Goal: Task Accomplishment & Management: Use online tool/utility

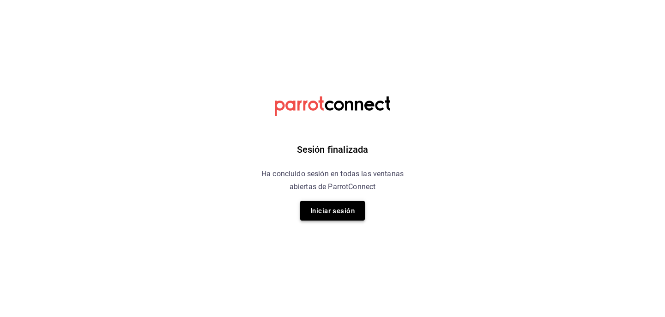
click at [336, 211] on font "Iniciar sesión" at bounding box center [332, 211] width 44 height 8
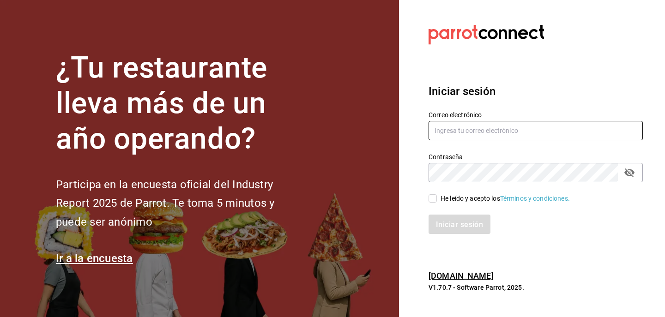
click at [467, 128] on input "text" at bounding box center [535, 130] width 214 height 19
type input "jaime.contreras.schz@gmail.com"
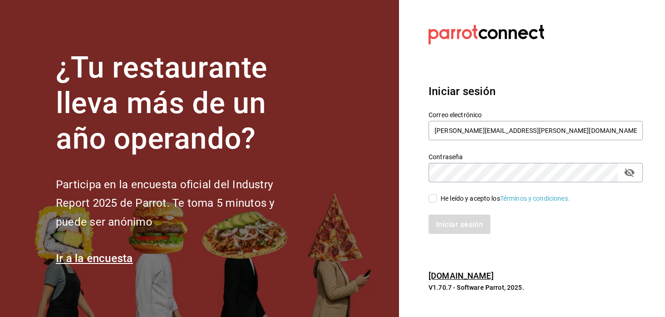
click at [448, 204] on div "Iniciar sesión" at bounding box center [529, 219] width 225 height 30
click at [437, 199] on span "He leído y acepto los Términos y condiciones." at bounding box center [503, 199] width 133 height 10
click at [437, 199] on input "He leído y acepto los Términos y condiciones." at bounding box center [432, 198] width 8 height 8
checkbox input "true"
click at [441, 215] on button "Iniciar sesión" at bounding box center [459, 224] width 63 height 19
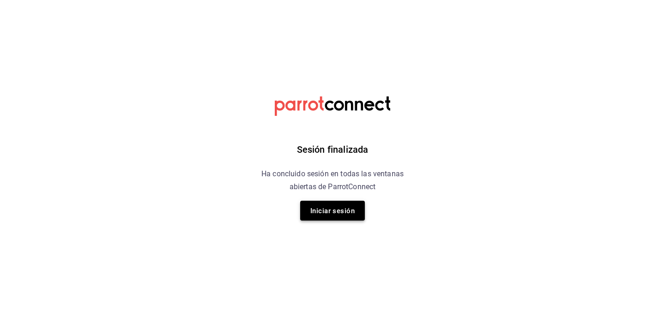
click at [309, 209] on button "Iniciar sesión" at bounding box center [332, 211] width 65 height 20
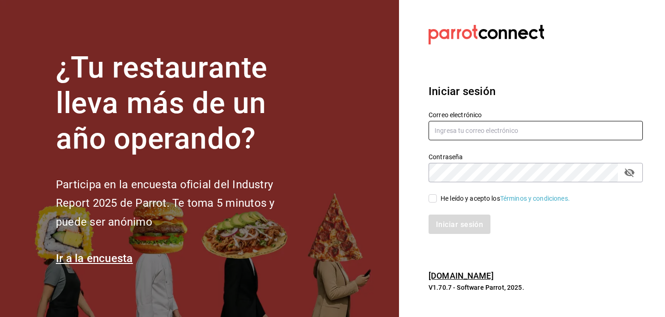
click at [500, 132] on input "text" at bounding box center [535, 130] width 214 height 19
type input "[PERSON_NAME][EMAIL_ADDRESS][PERSON_NAME][DOMAIN_NAME]"
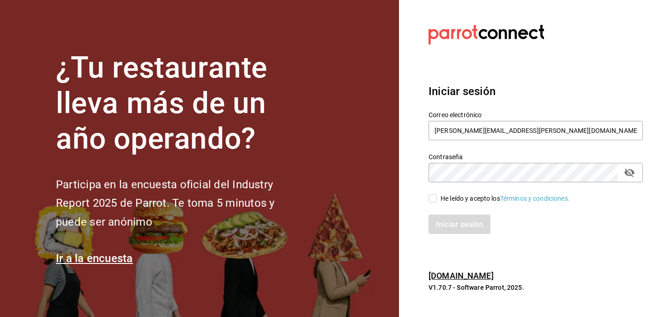
click at [434, 198] on input "He leído y acepto los Términos y condiciones." at bounding box center [432, 198] width 8 height 8
checkbox input "true"
click at [445, 215] on button "Iniciar sesión" at bounding box center [459, 224] width 63 height 19
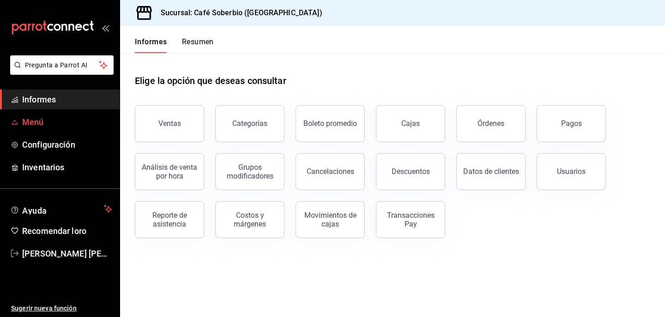
click at [48, 128] on link "Menú" at bounding box center [60, 122] width 120 height 20
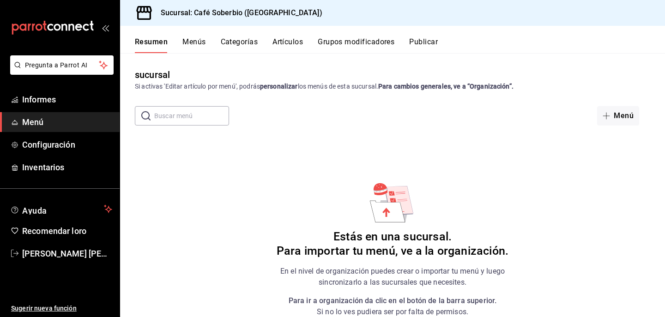
click at [156, 118] on input "text" at bounding box center [191, 116] width 75 height 18
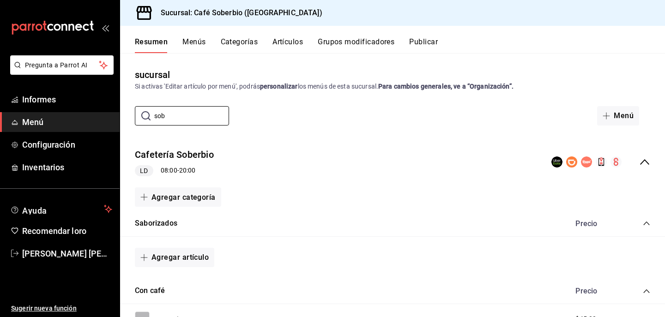
type input "sob"
click at [285, 194] on div "Agregar categoría" at bounding box center [392, 196] width 515 height 19
click at [290, 36] on div "Resumen Menús Categorías Artículos Grupos modificadores Publicar" at bounding box center [392, 39] width 545 height 27
click at [292, 48] on button "Artículos" at bounding box center [287, 45] width 30 height 16
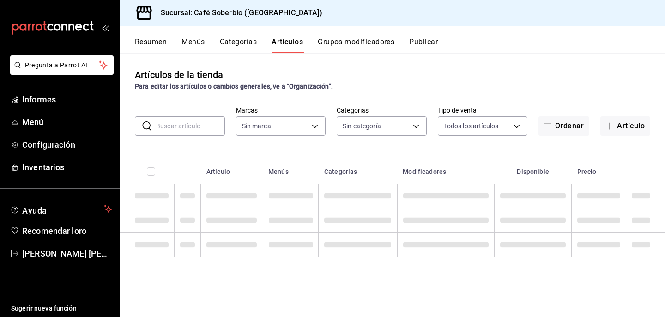
type input "7f15a698-3ed7-420c-b659-3c37ddb92f1c,57a3c601-18b3-4a8c-97ef-106bace78f7f,706db…"
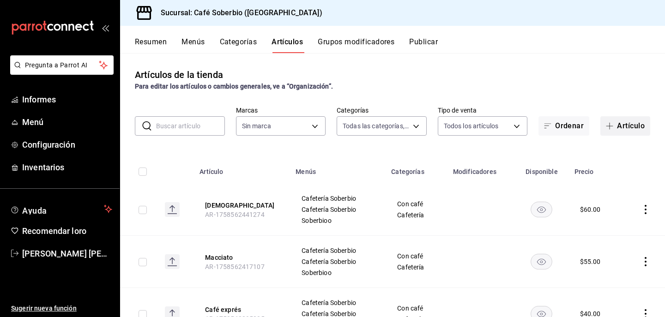
click at [621, 122] on font "Artículo" at bounding box center [631, 125] width 28 height 9
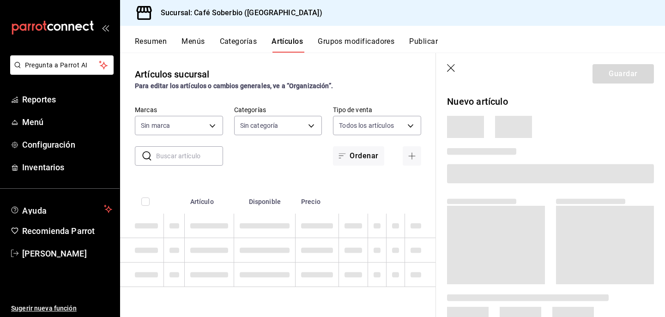
type input "7f15a698-3ed7-420c-b659-3c37ddb92f1c,57a3c601-18b3-4a8c-97ef-106bace78f7f,706db…"
